Goal: Task Accomplishment & Management: Use online tool/utility

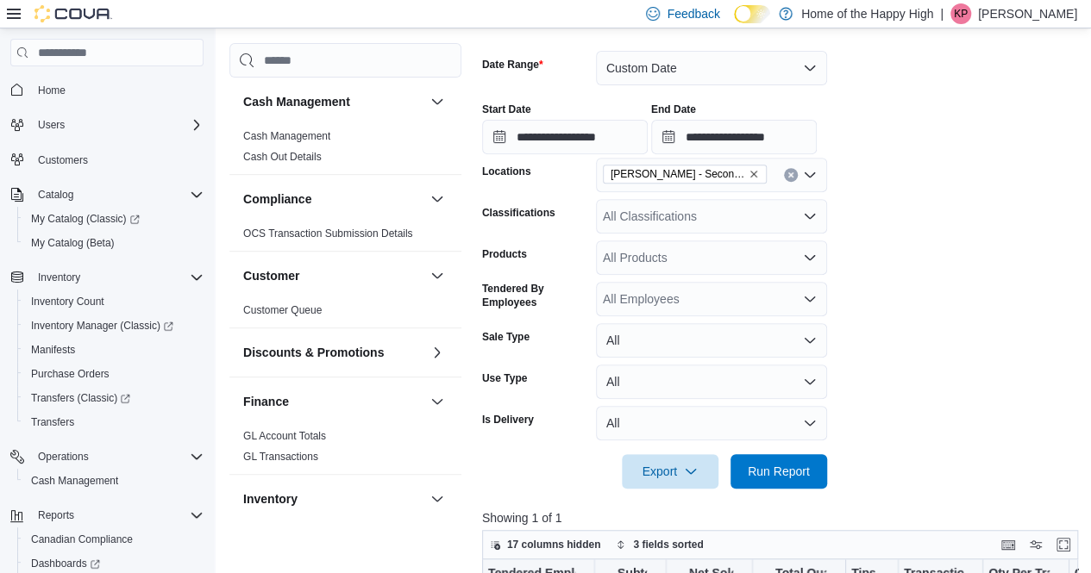
scroll to position [274, 0]
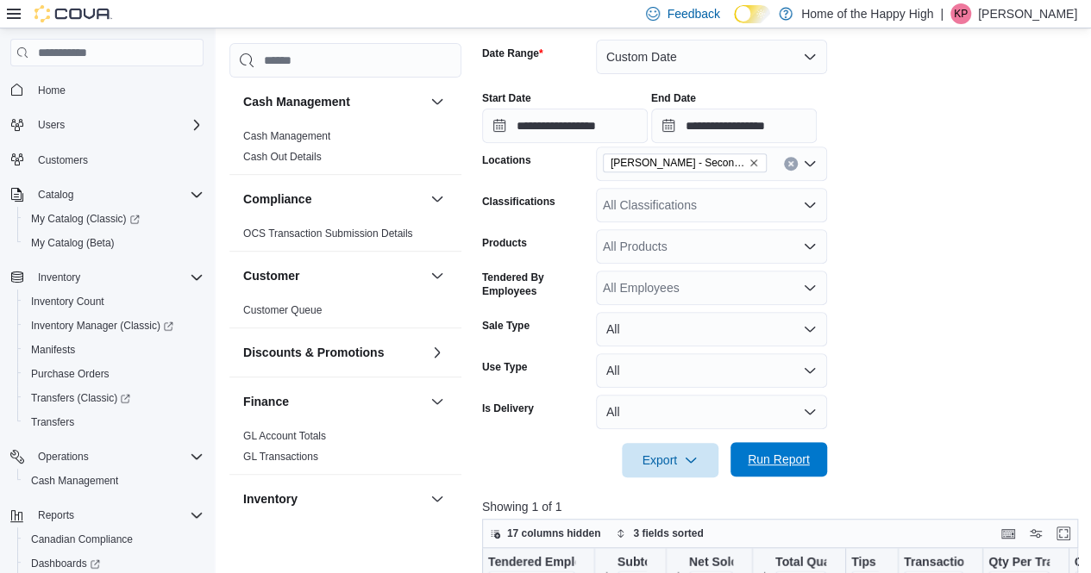
click at [791, 473] on span "Run Report" at bounding box center [779, 459] width 76 height 34
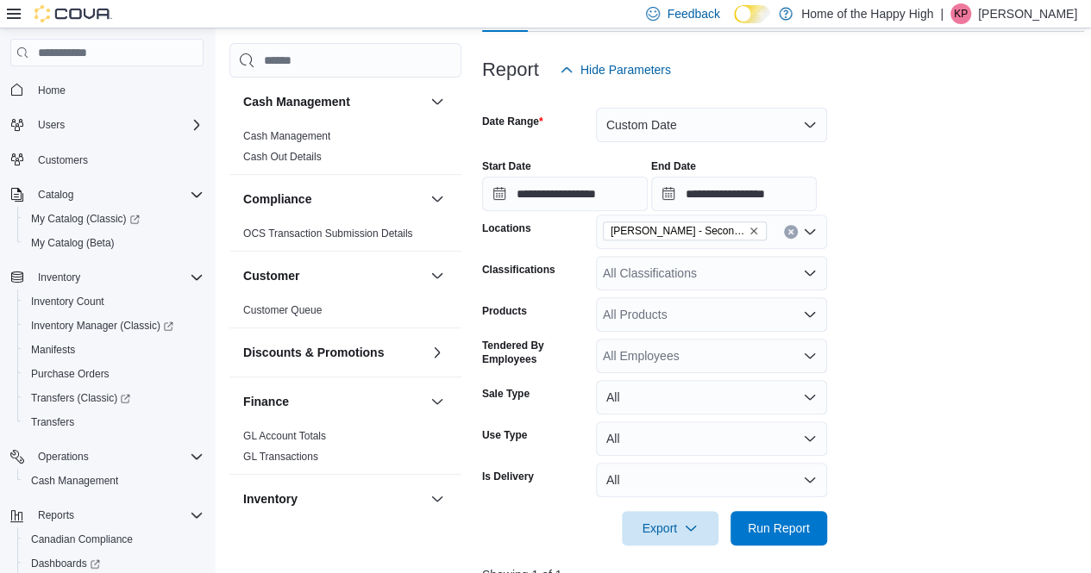
scroll to position [205, 0]
click at [712, 309] on div "All Products" at bounding box center [711, 315] width 231 height 34
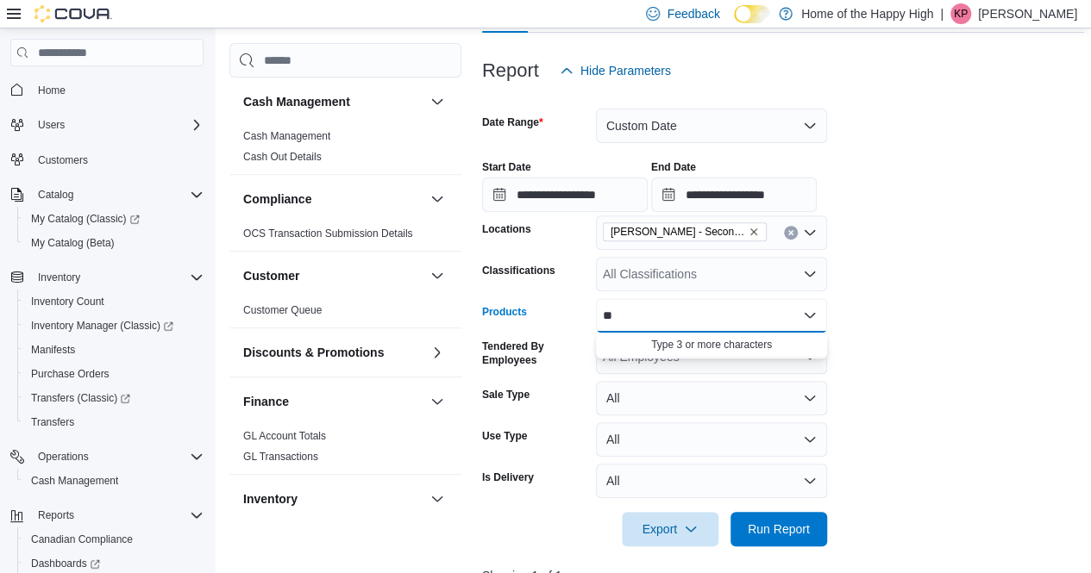
type input "*"
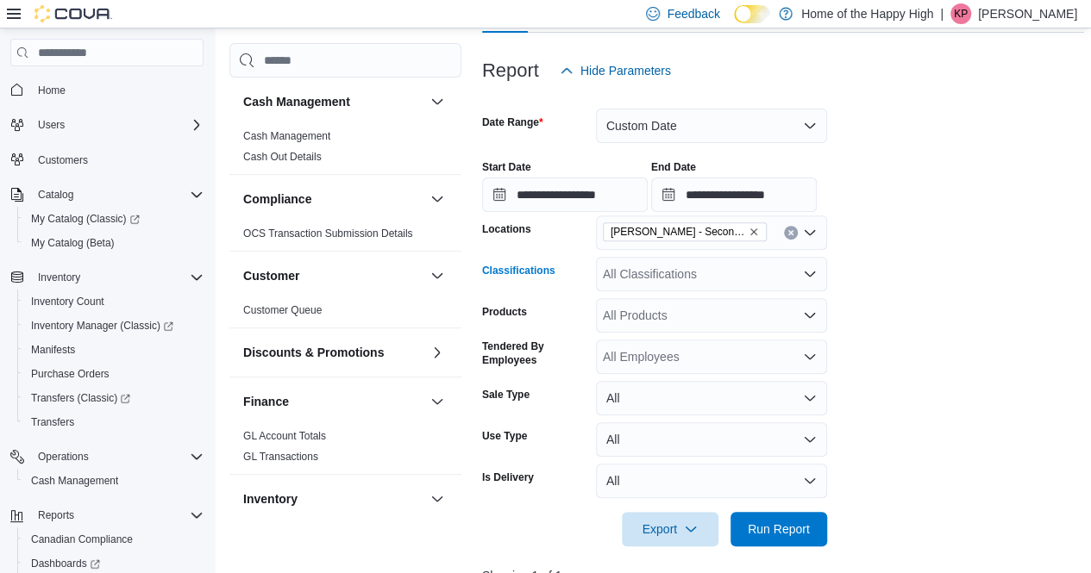
click at [700, 277] on div "All Classifications" at bounding box center [711, 274] width 231 height 34
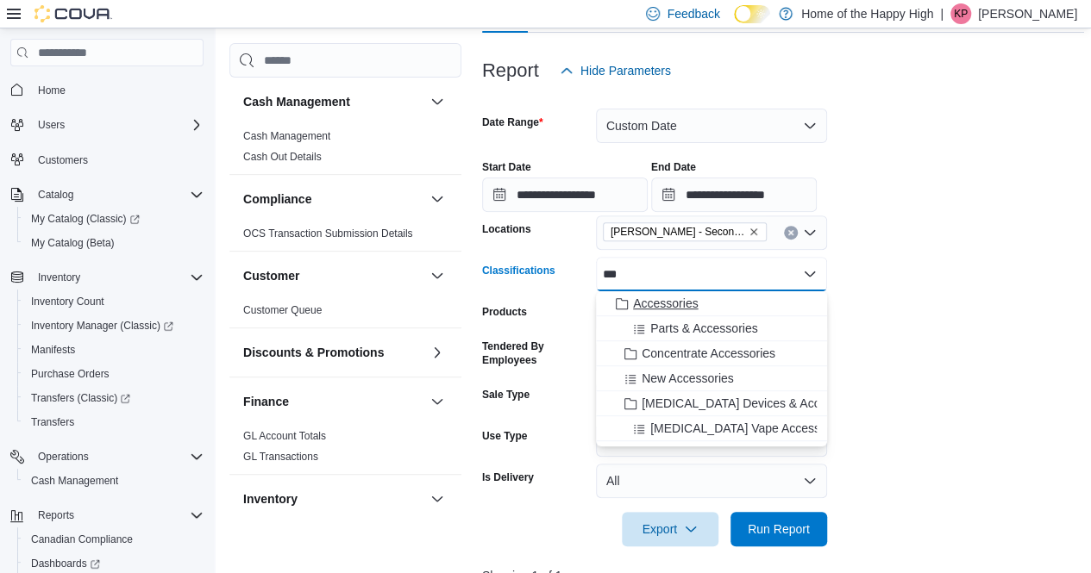
type input "***"
click at [672, 299] on span "Accessories" at bounding box center [665, 303] width 65 height 17
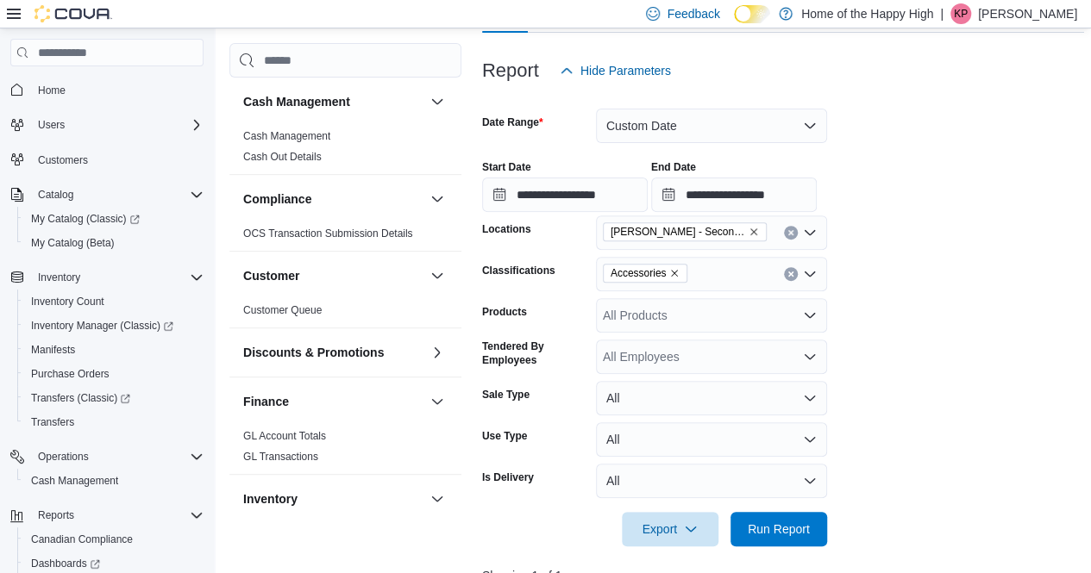
click at [938, 364] on form "**********" at bounding box center [783, 317] width 602 height 459
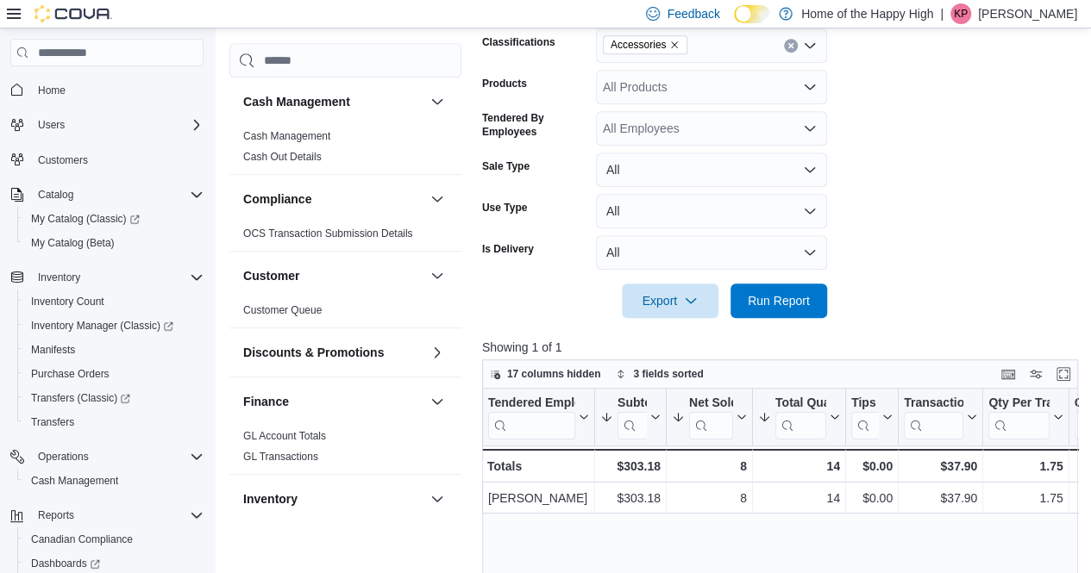
scroll to position [435, 0]
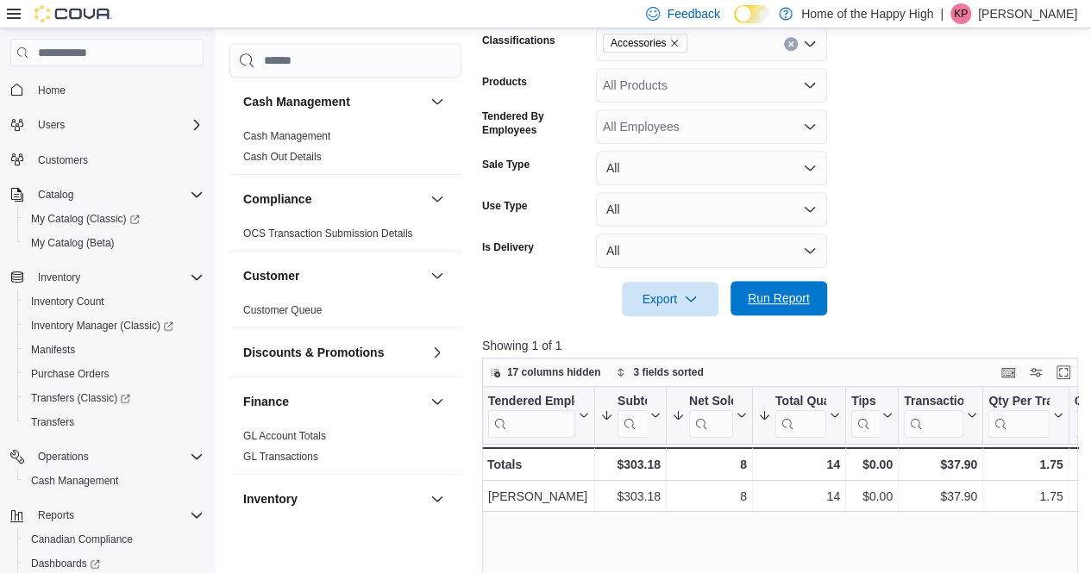
click at [798, 309] on span "Run Report" at bounding box center [779, 298] width 76 height 34
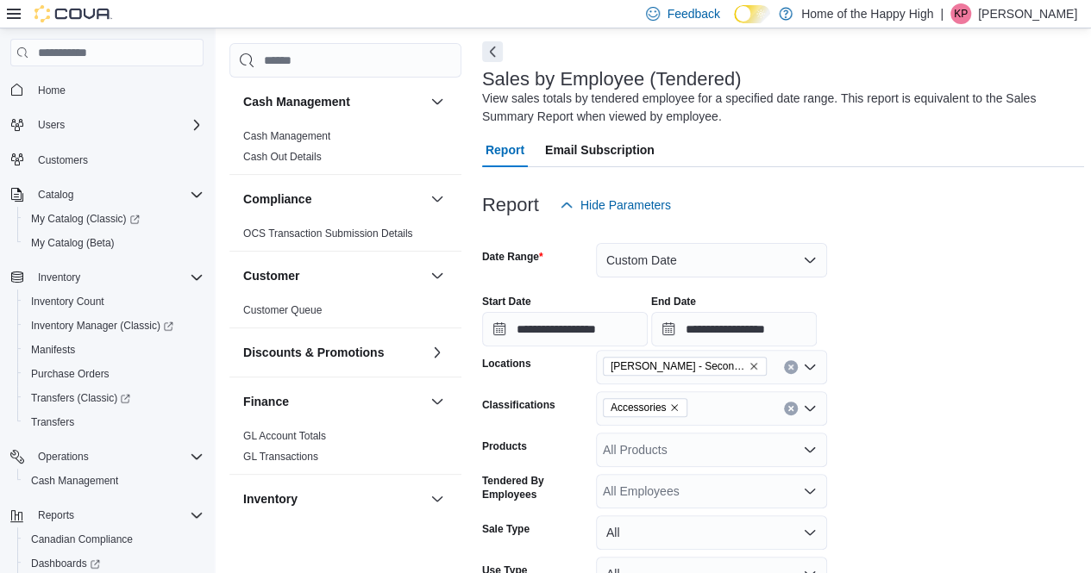
scroll to position [70, 0]
click at [672, 411] on icon "Remove Accessories from selection in this group" at bounding box center [674, 408] width 10 height 10
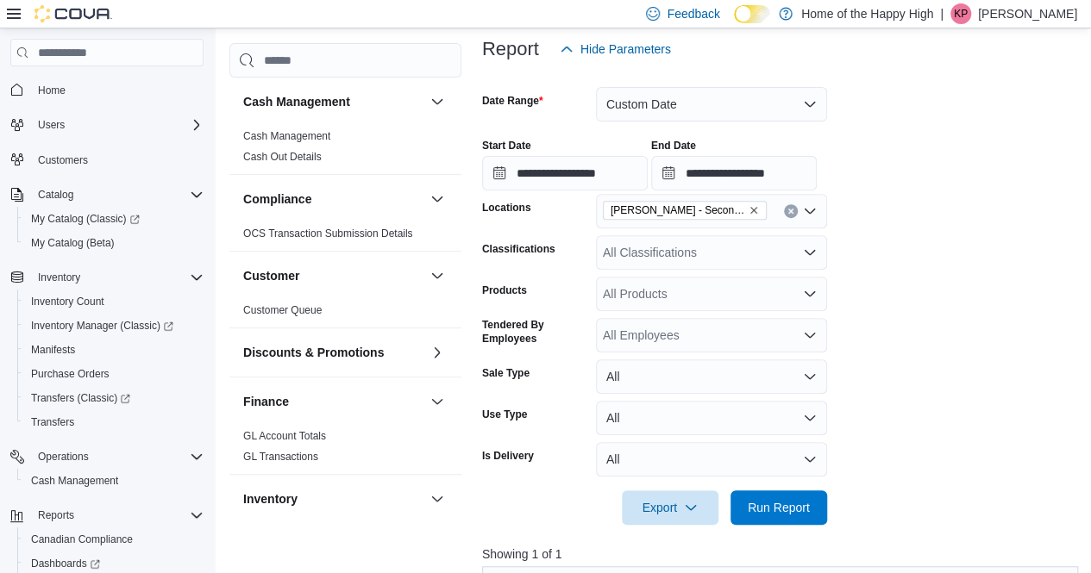
scroll to position [226, 0]
